Goal: Task Accomplishment & Management: Manage account settings

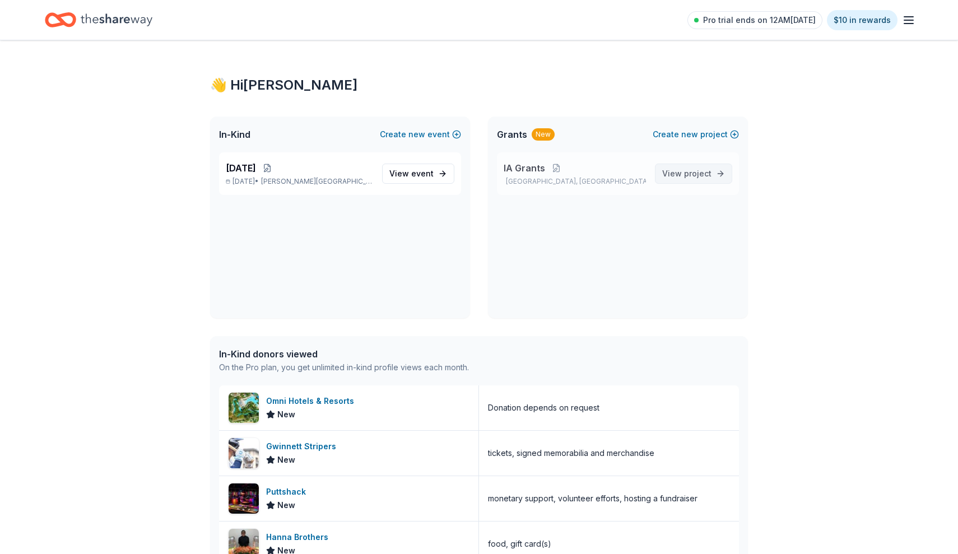
click at [688, 164] on link "View project" at bounding box center [693, 174] width 77 height 20
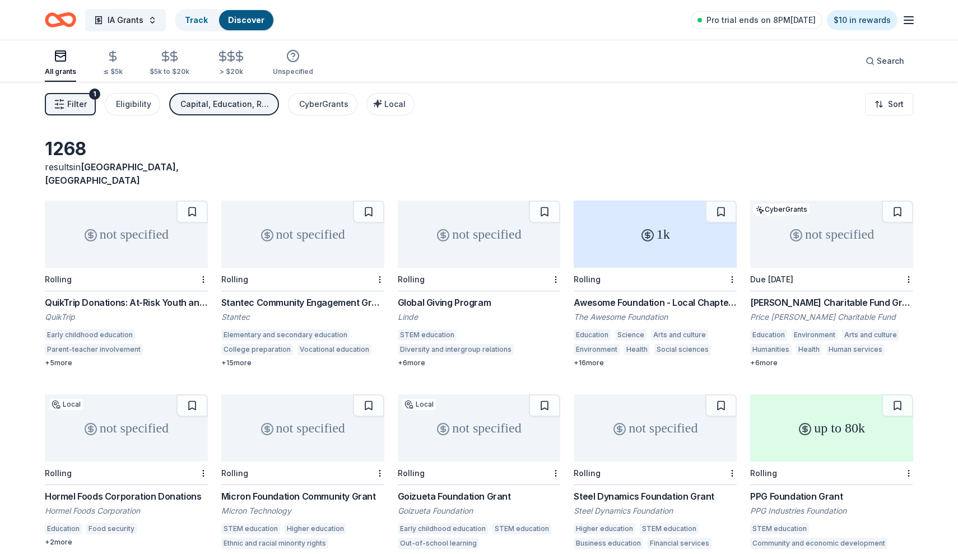
click at [664, 423] on div "not specified" at bounding box center [654, 427] width 163 height 67
click at [910, 26] on icon "button" at bounding box center [908, 19] width 13 height 13
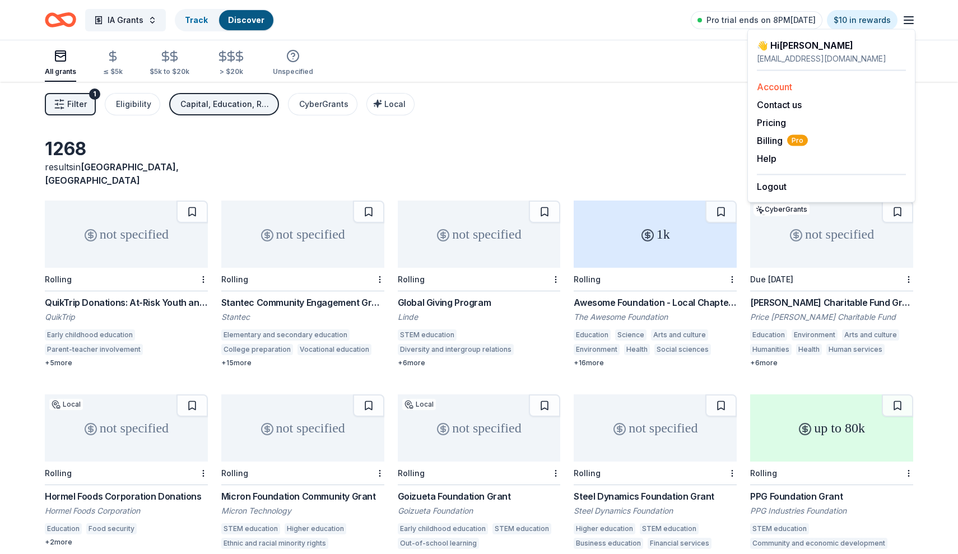
click at [774, 91] on link "Account" at bounding box center [774, 86] width 35 height 11
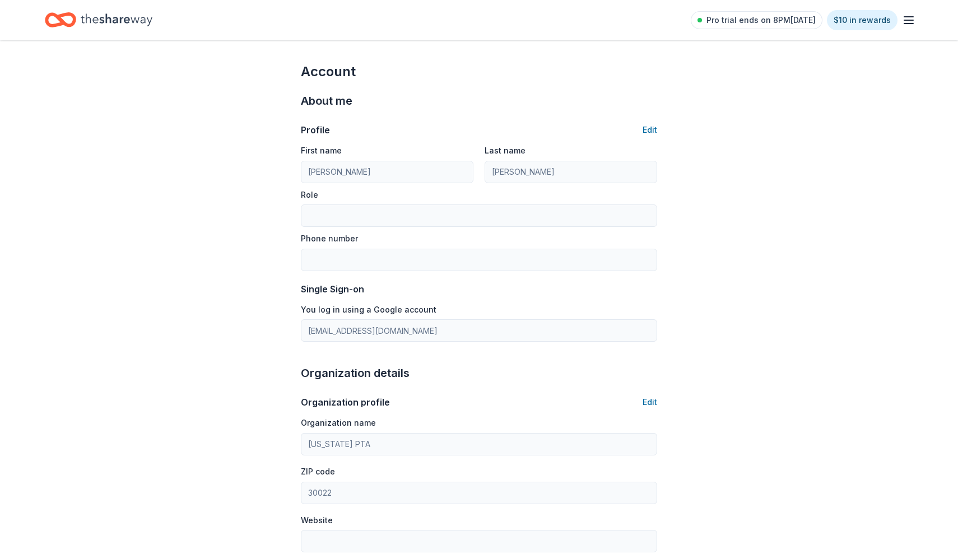
click at [769, 198] on div "Account About me Profile Edit First name [PERSON_NAME] Last name [PERSON_NAME] …" at bounding box center [479, 521] width 958 height 963
click at [797, 24] on span "Pro trial ends on 8PM[DATE]" at bounding box center [760, 19] width 109 height 13
click at [778, 21] on span "Pro trial ends on 8PM[DATE]" at bounding box center [760, 19] width 109 height 13
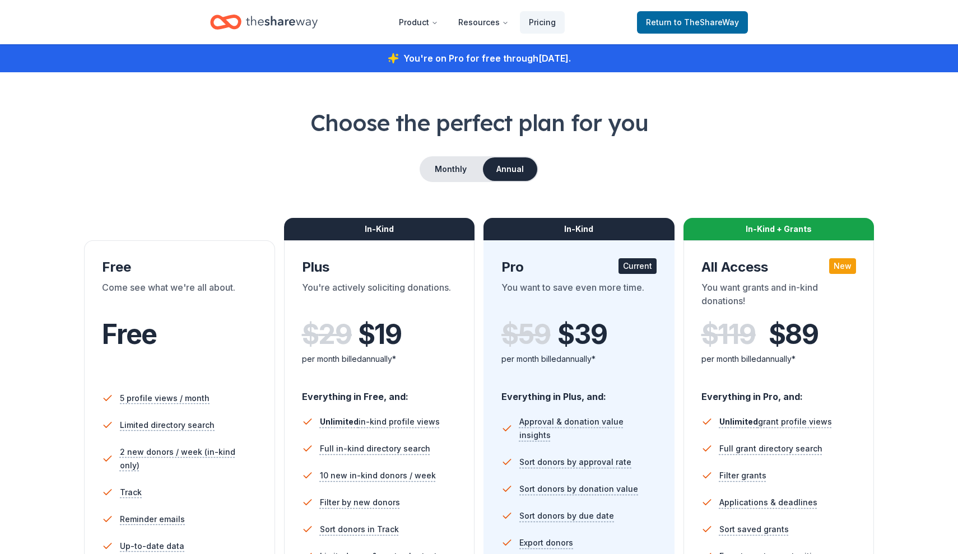
click at [682, 112] on h1 "Choose the perfect plan for you" at bounding box center [479, 122] width 868 height 31
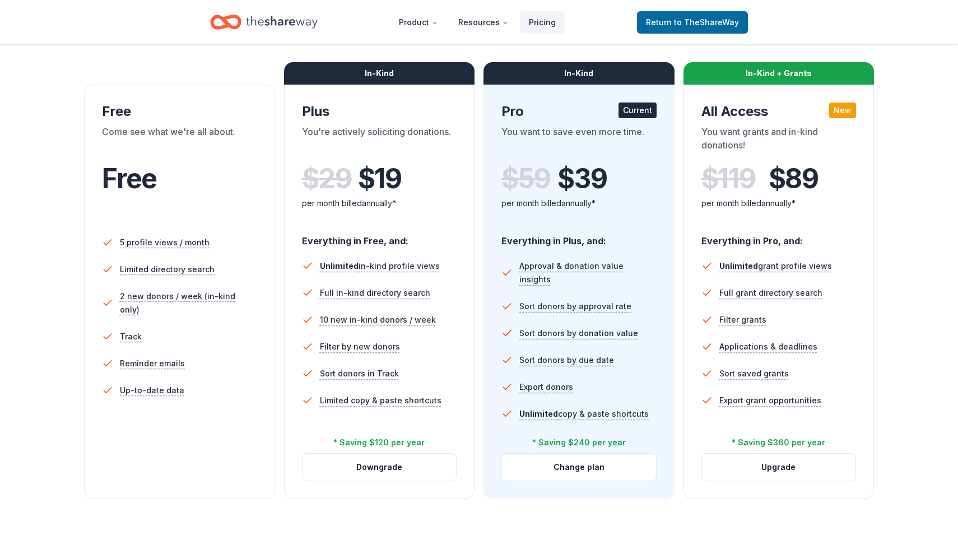
scroll to position [154, 0]
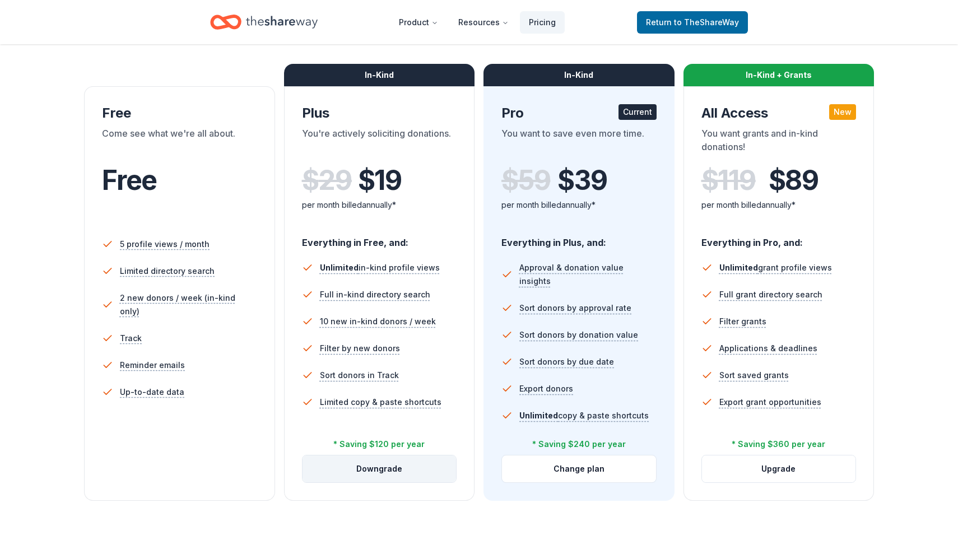
click at [391, 468] on button "Downgrade" at bounding box center [379, 468] width 154 height 27
